Goal: Transaction & Acquisition: Purchase product/service

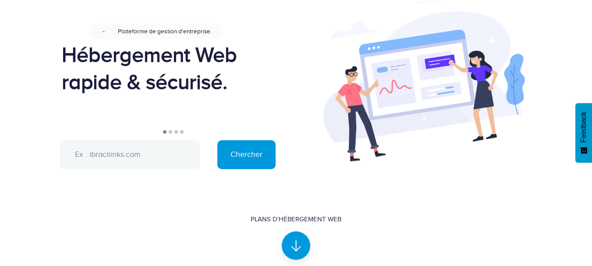
scroll to position [76, 0]
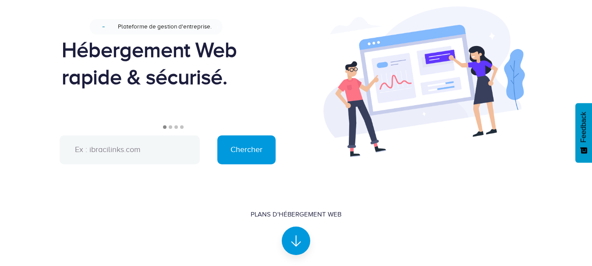
click at [160, 149] on input "text" at bounding box center [130, 149] width 140 height 29
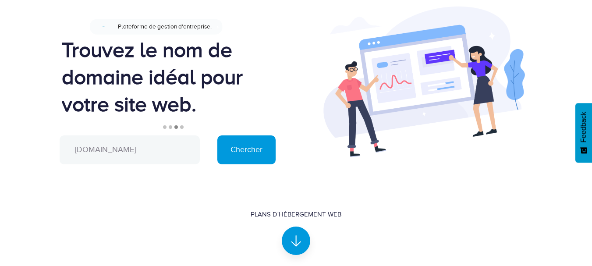
type input "Zone-Etidiant.bf"
click at [217, 135] on input "Chercher" at bounding box center [246, 149] width 58 height 29
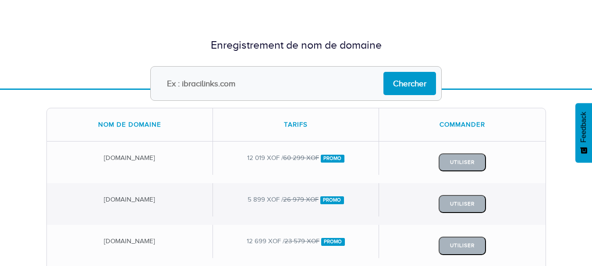
scroll to position [41, 0]
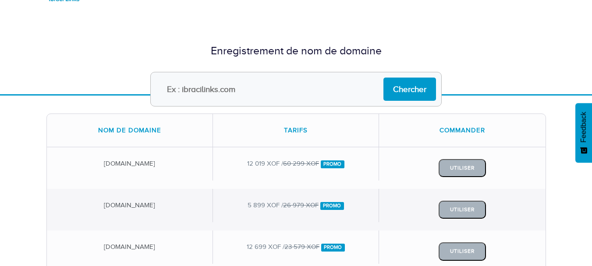
click at [239, 88] on input "text" at bounding box center [295, 89] width 291 height 35
type input "[DOMAIN_NAME]"
click at [383, 78] on input "Chercher" at bounding box center [409, 89] width 53 height 23
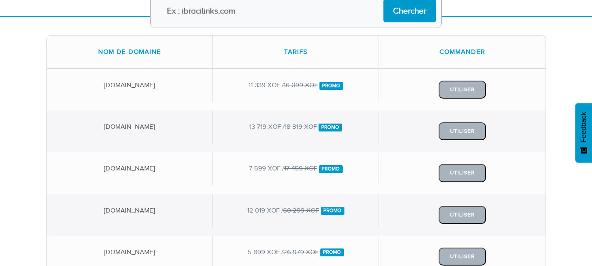
scroll to position [121, 0]
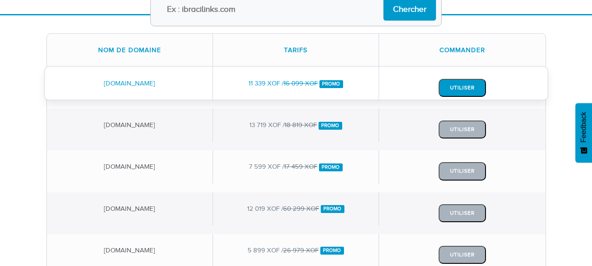
click at [468, 86] on button "Utiliser" at bounding box center [461, 88] width 47 height 18
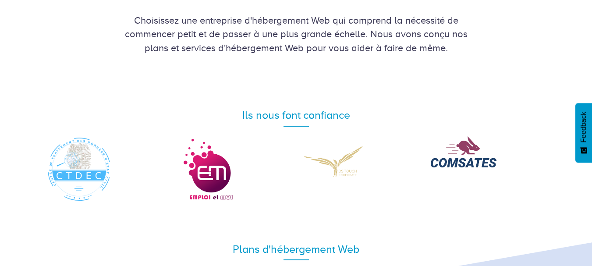
scroll to position [371, 0]
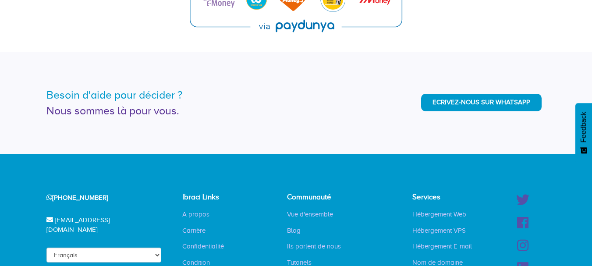
scroll to position [2113, 0]
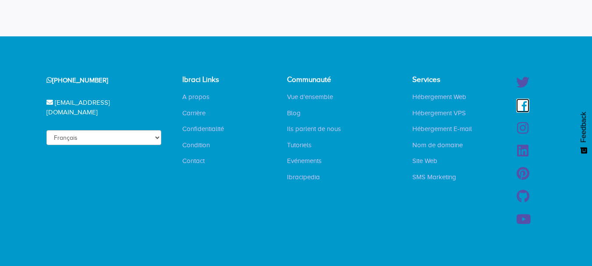
click at [522, 106] on icon at bounding box center [522, 105] width 13 height 13
